Goal: Information Seeking & Learning: Find specific fact

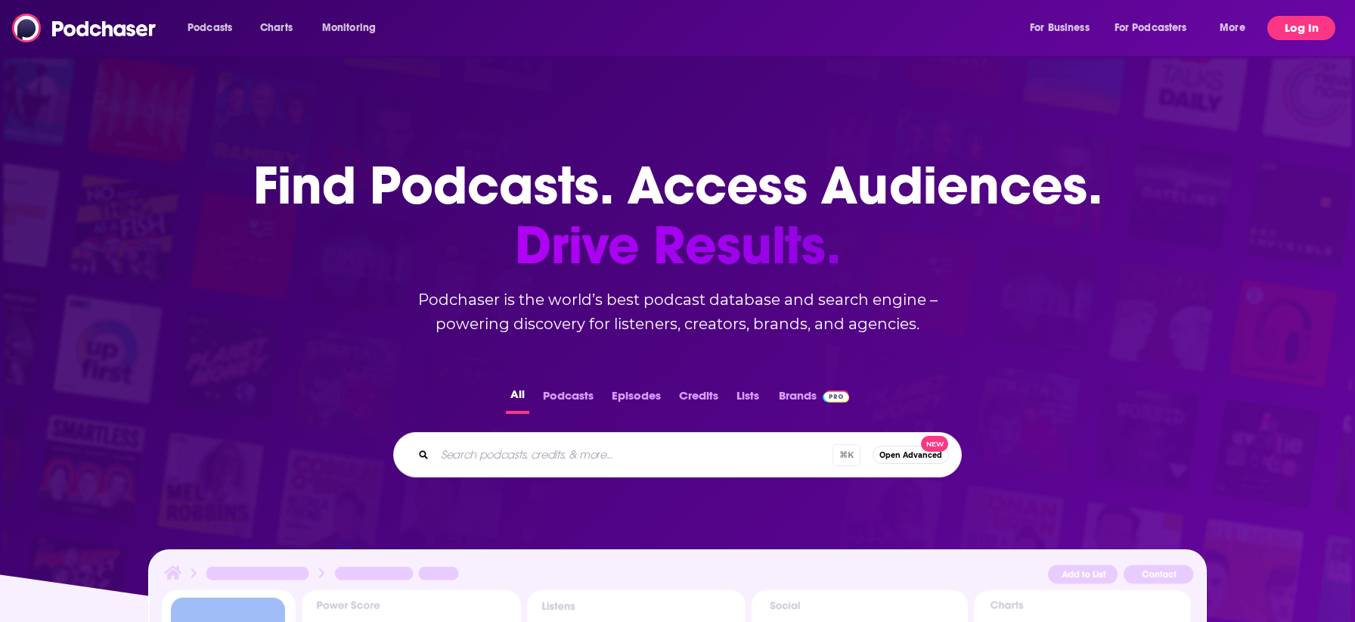
click at [1296, 25] on button "Log In" at bounding box center [1302, 28] width 68 height 24
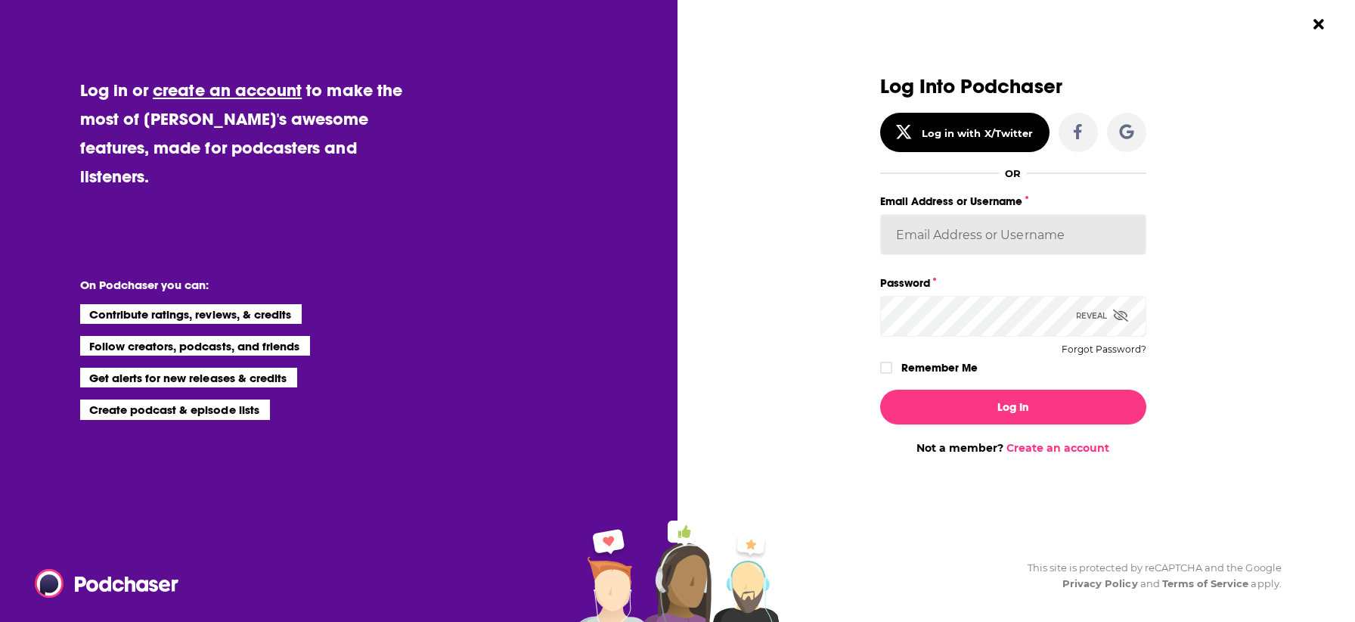
click at [1002, 241] on input "Email Address or Username" at bounding box center [1013, 234] width 266 height 41
type input "[PERSON_NAME][EMAIL_ADDRESS][DOMAIN_NAME]"
click at [880, 390] on button "Log In" at bounding box center [1013, 407] width 266 height 35
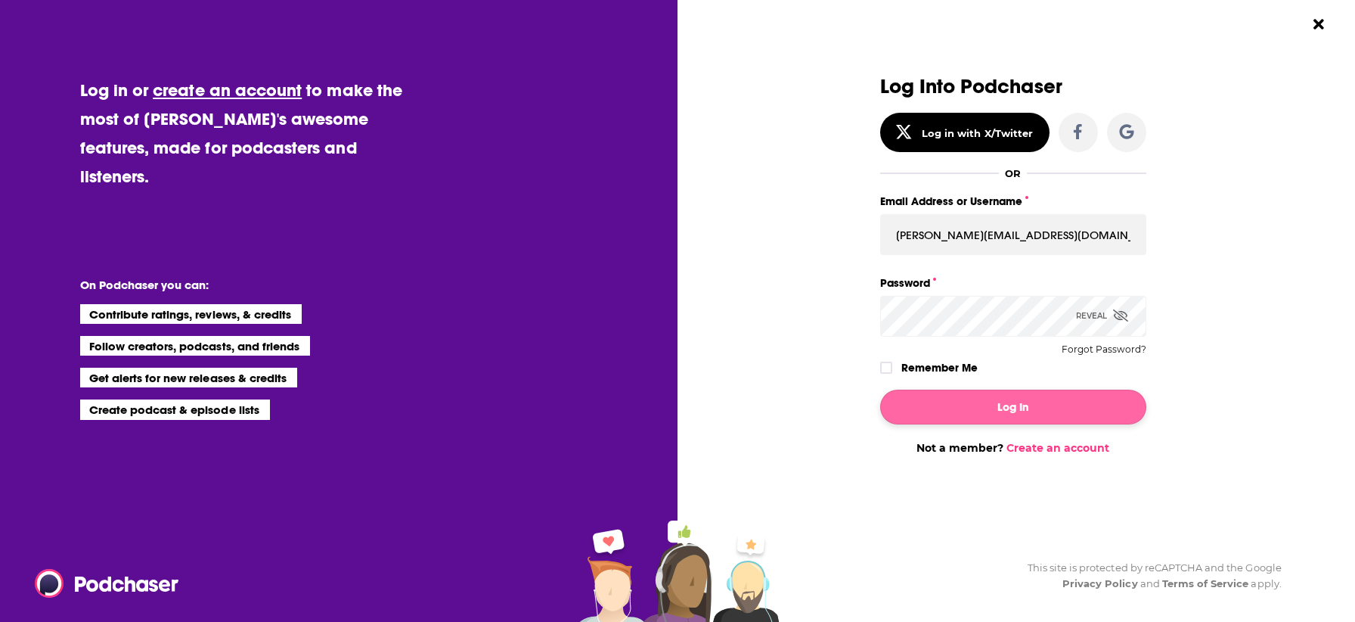
click at [883, 368] on icon "Dialog" at bounding box center [886, 367] width 9 height 7
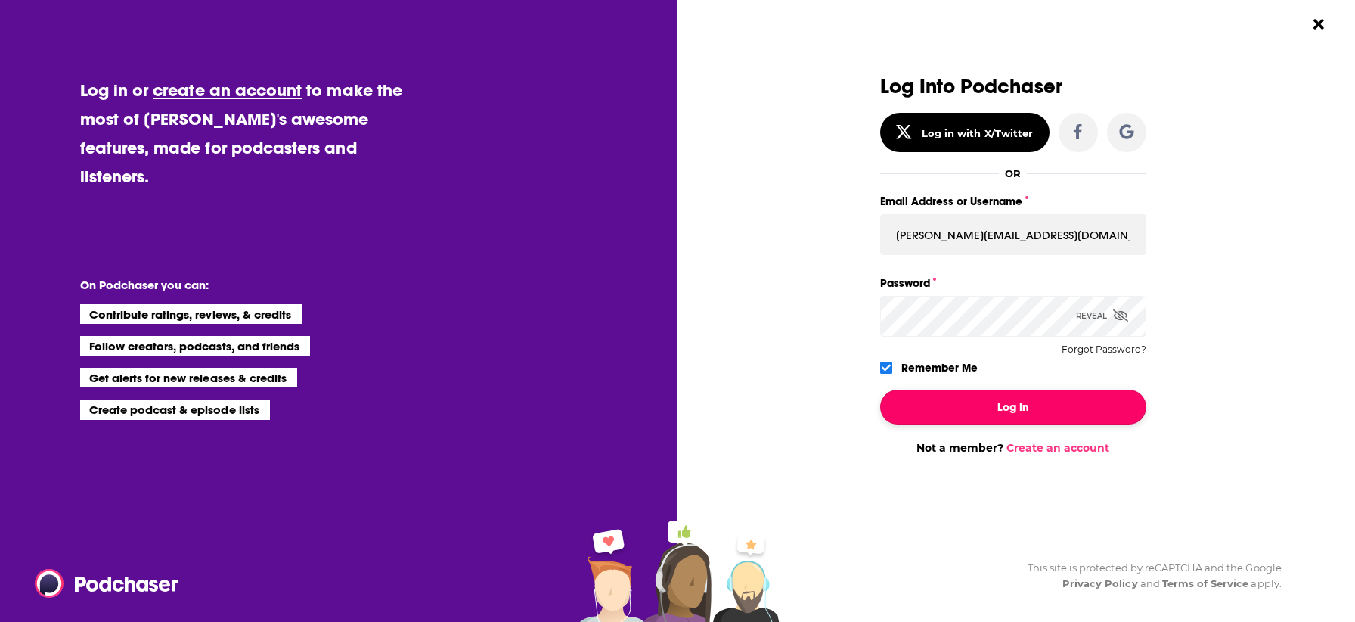
click at [921, 404] on button "Log In" at bounding box center [1013, 407] width 266 height 35
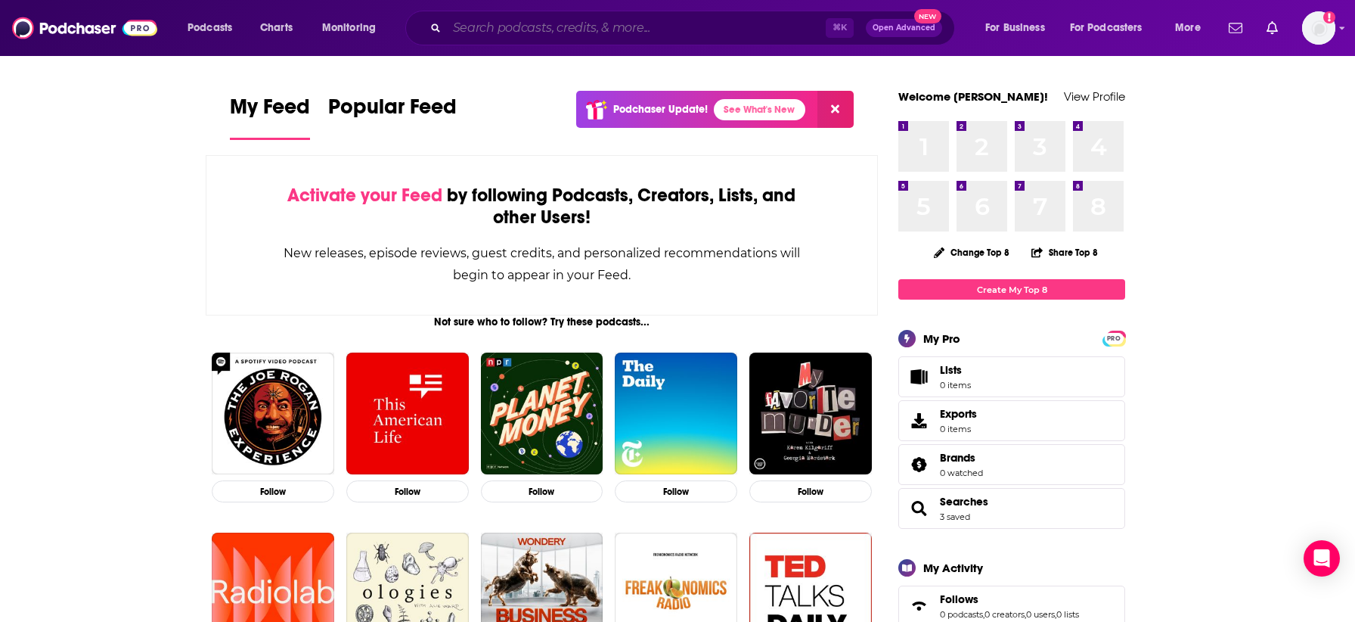
click at [653, 26] on input "Search podcasts, credits, & more..." at bounding box center [636, 28] width 379 height 24
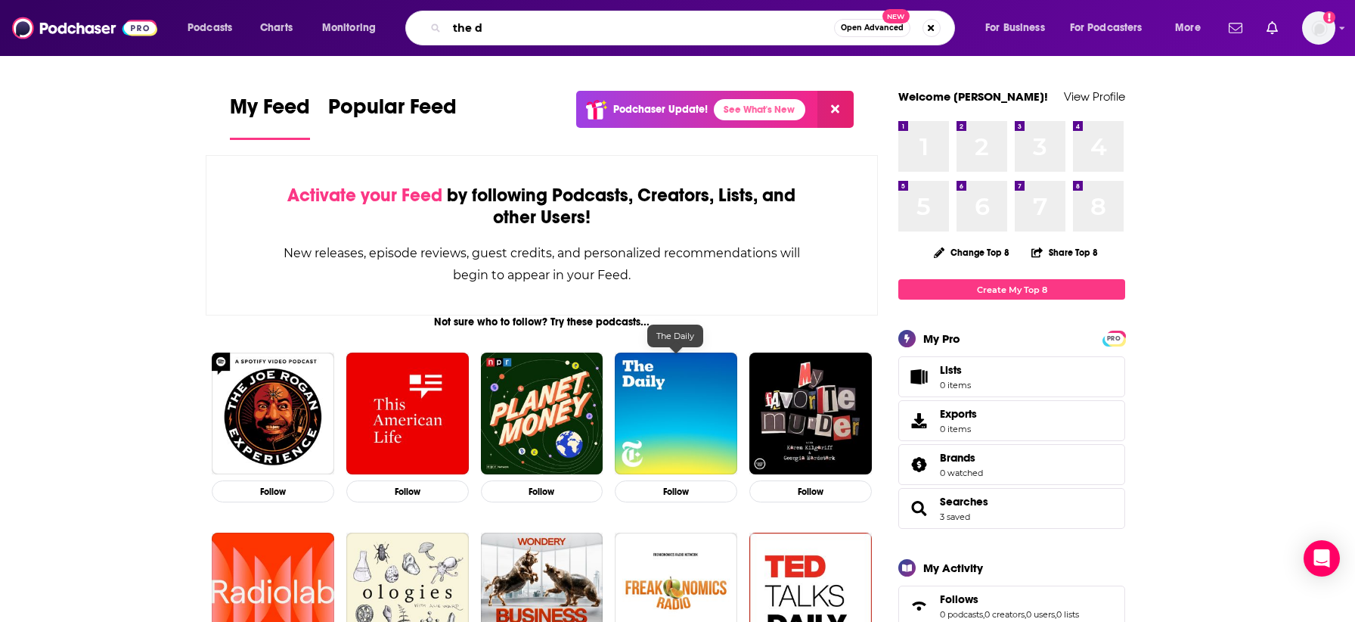
type input "the d"
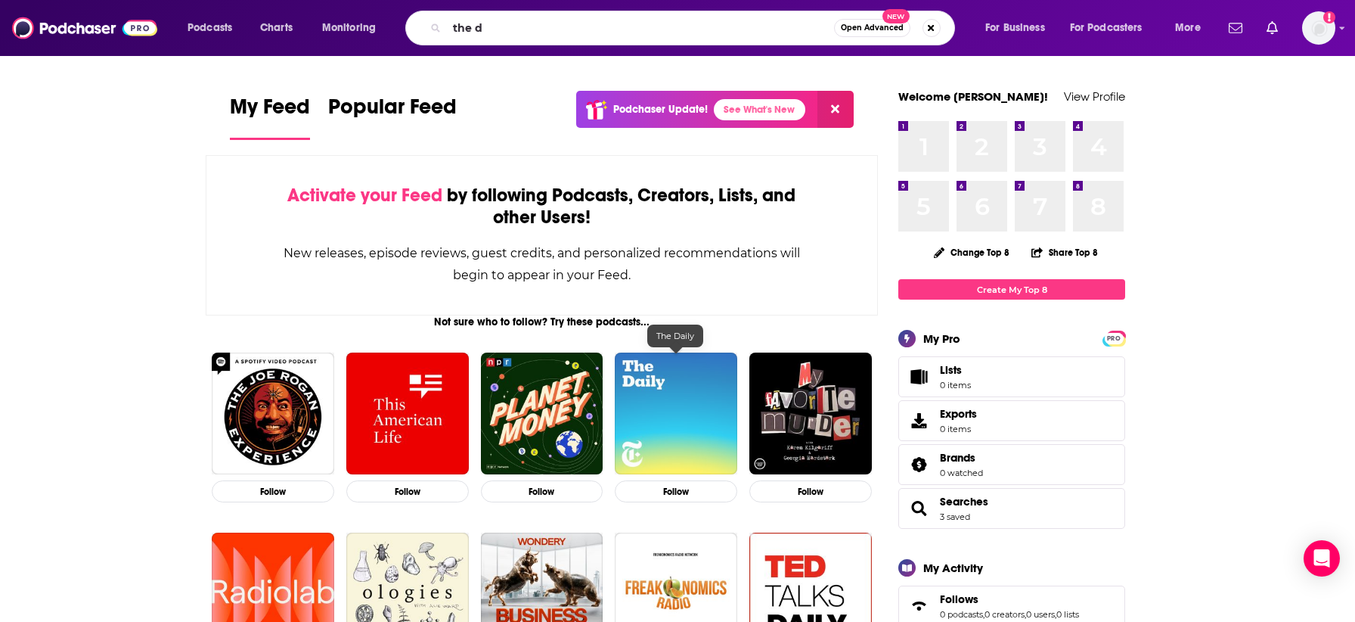
click at [638, 402] on img "The Daily" at bounding box center [676, 413] width 123 height 123
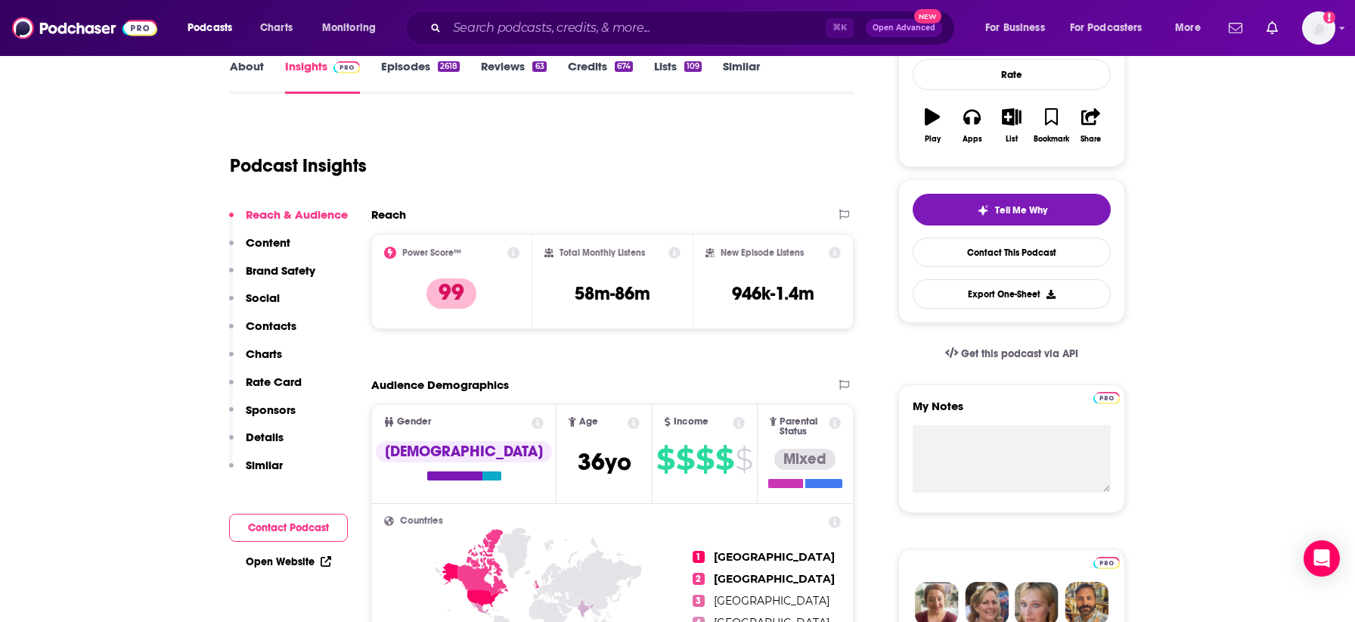
scroll to position [230, 0]
drag, startPoint x: 563, startPoint y: 292, endPoint x: 658, endPoint y: 293, distance: 95.3
click at [658, 293] on div "Total Monthly Listens 58m-86m" at bounding box center [613, 281] width 137 height 70
copy h3 "58m-86m"
